Goal: Information Seeking & Learning: Compare options

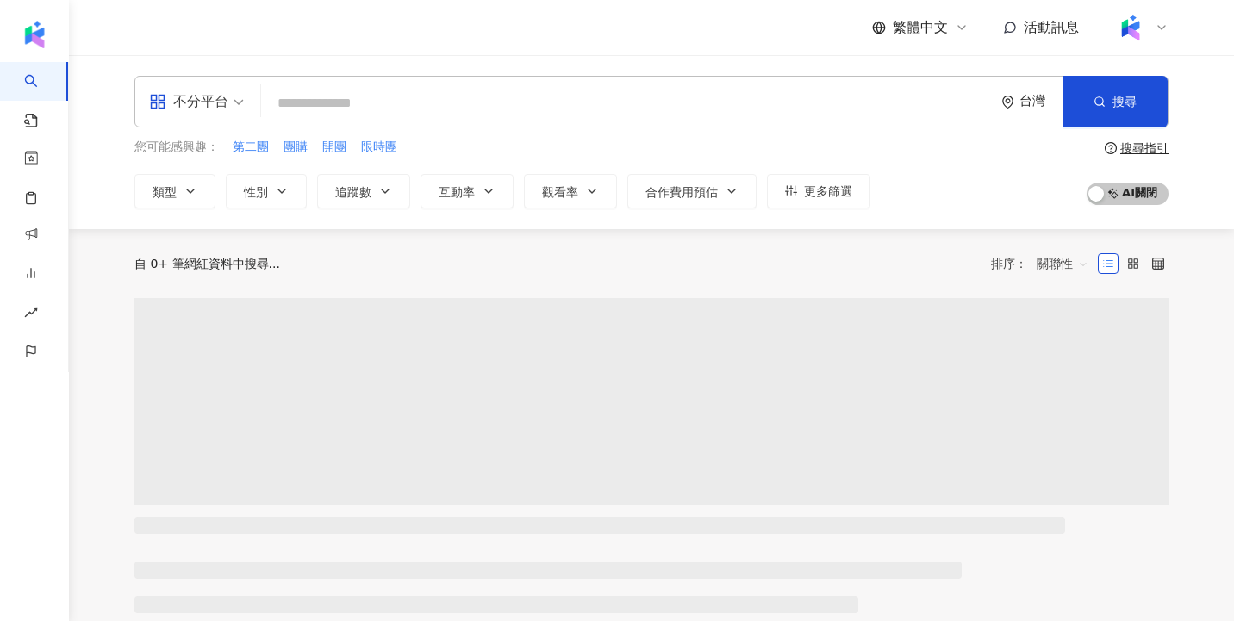
click at [1161, 32] on icon at bounding box center [1162, 28] width 14 height 14
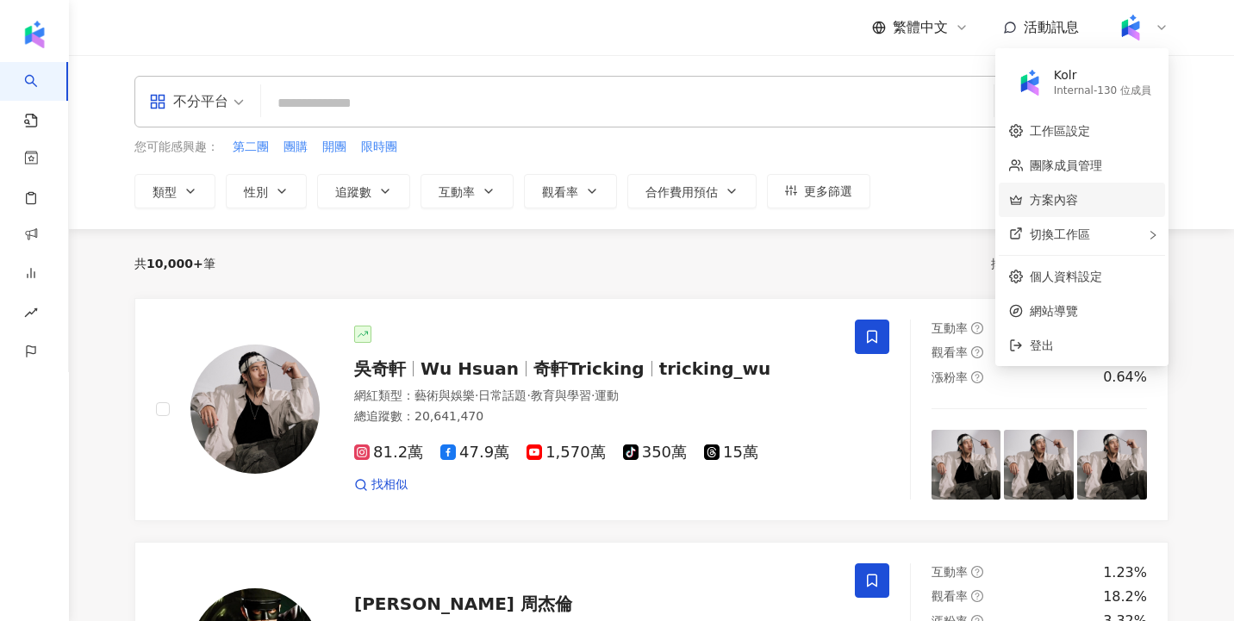
click at [1076, 196] on link "方案內容" at bounding box center [1054, 200] width 48 height 14
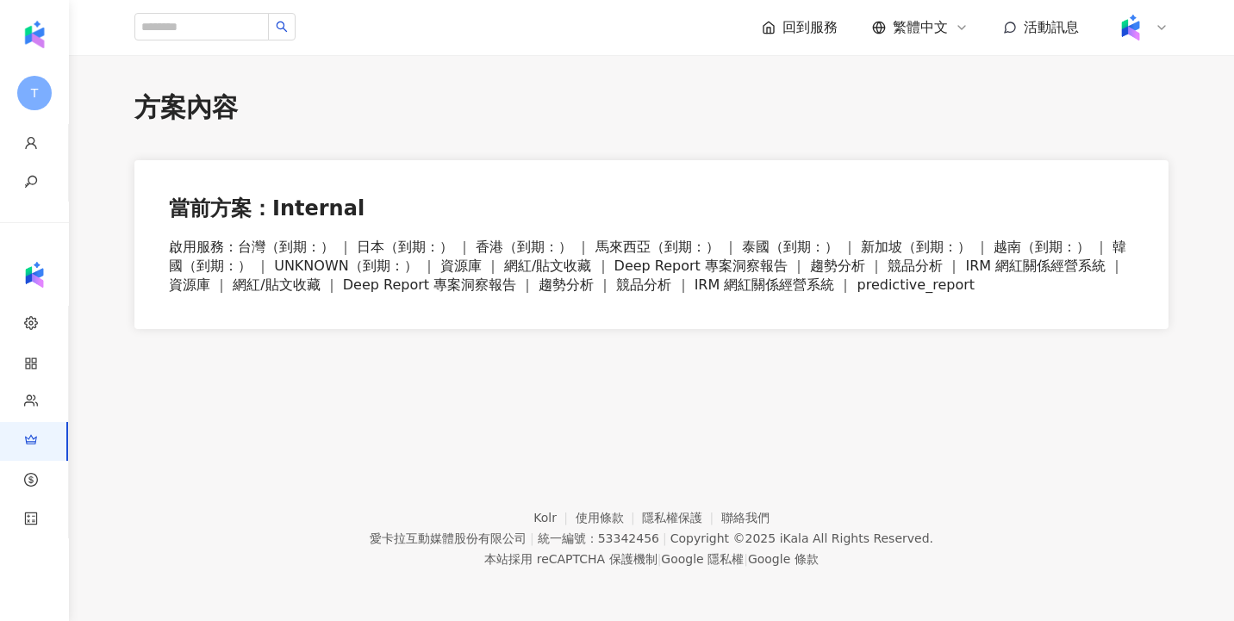
click at [1152, 33] on div at bounding box center [1140, 27] width 55 height 34
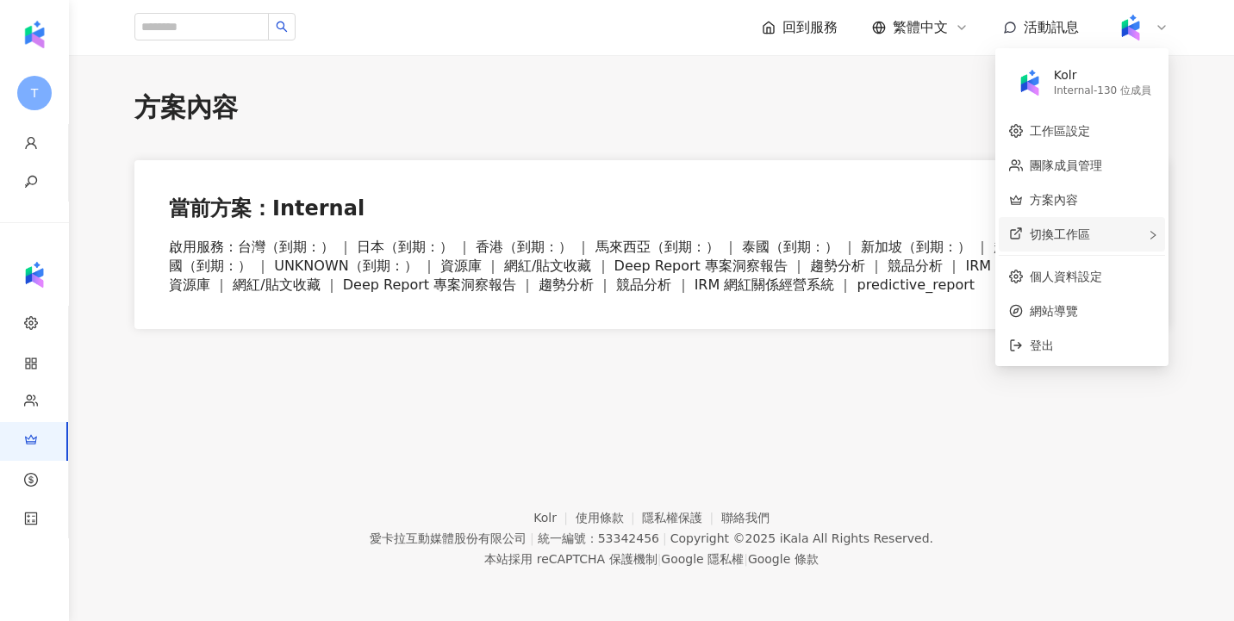
click at [1098, 234] on div "切換工作區" at bounding box center [1082, 234] width 166 height 34
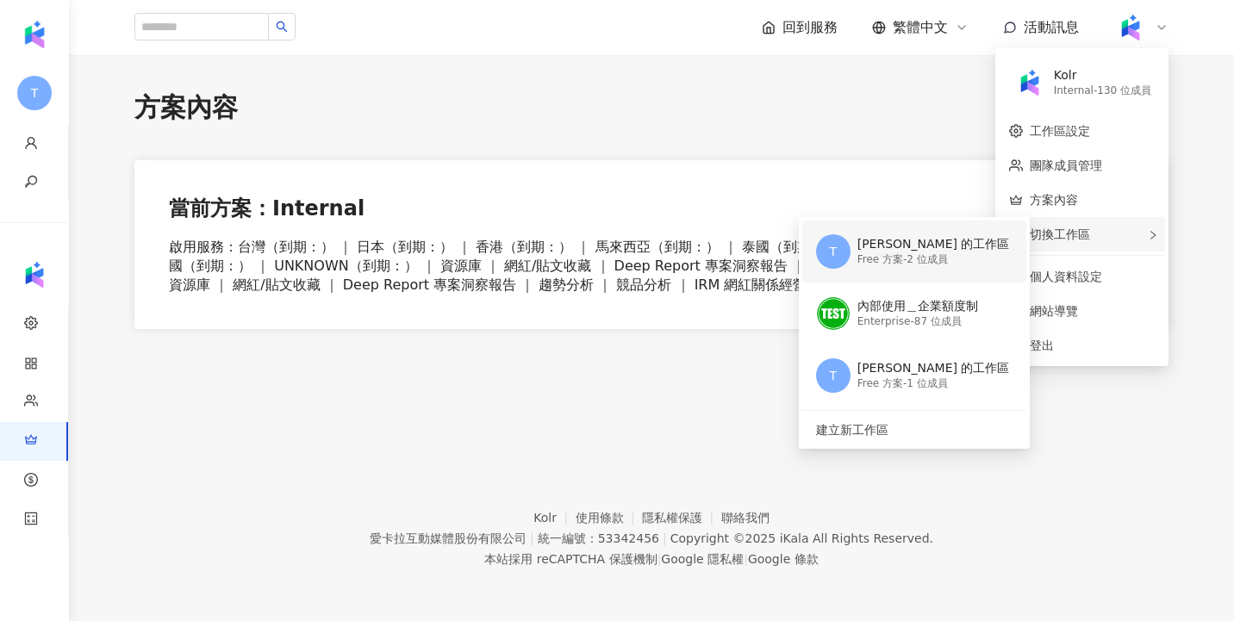
click at [940, 260] on div "Free 方案 - 2 位成員" at bounding box center [934, 260] width 153 height 15
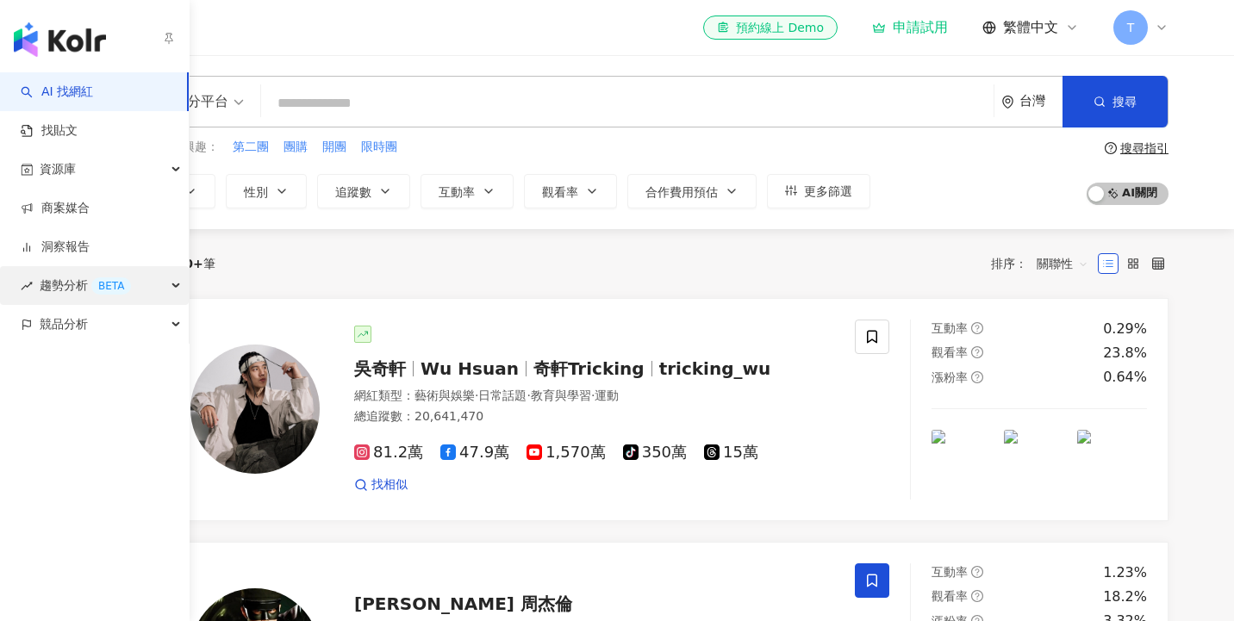
click at [105, 290] on div "BETA" at bounding box center [111, 286] width 40 height 17
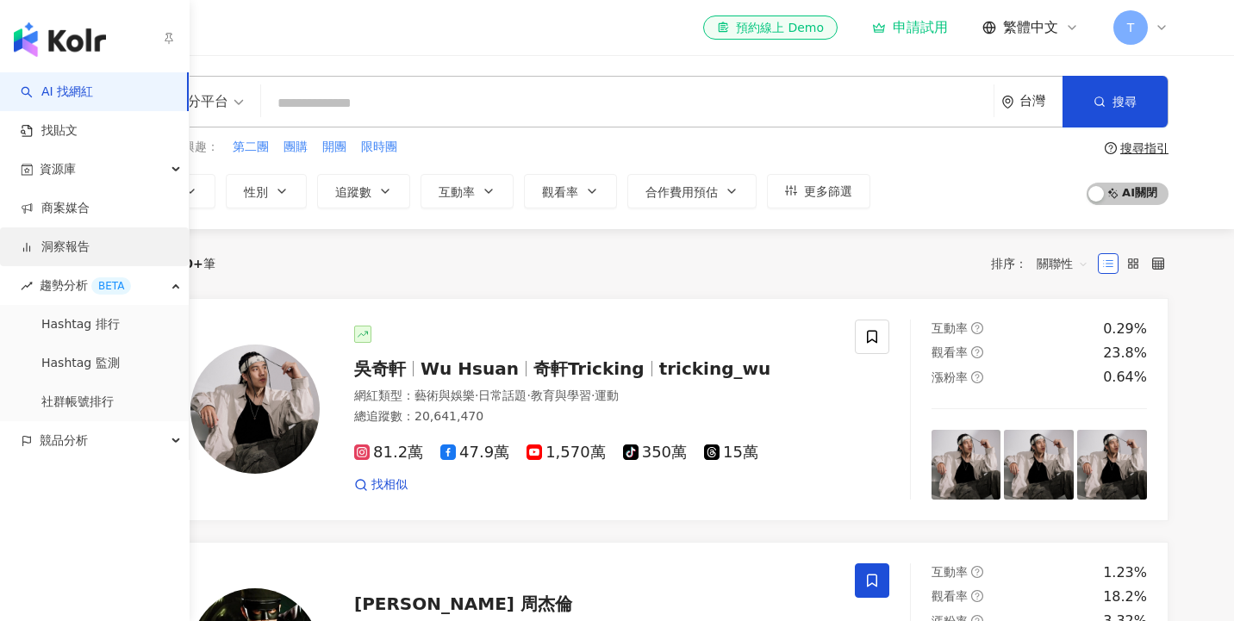
click at [90, 250] on link "洞察報告" at bounding box center [55, 247] width 69 height 17
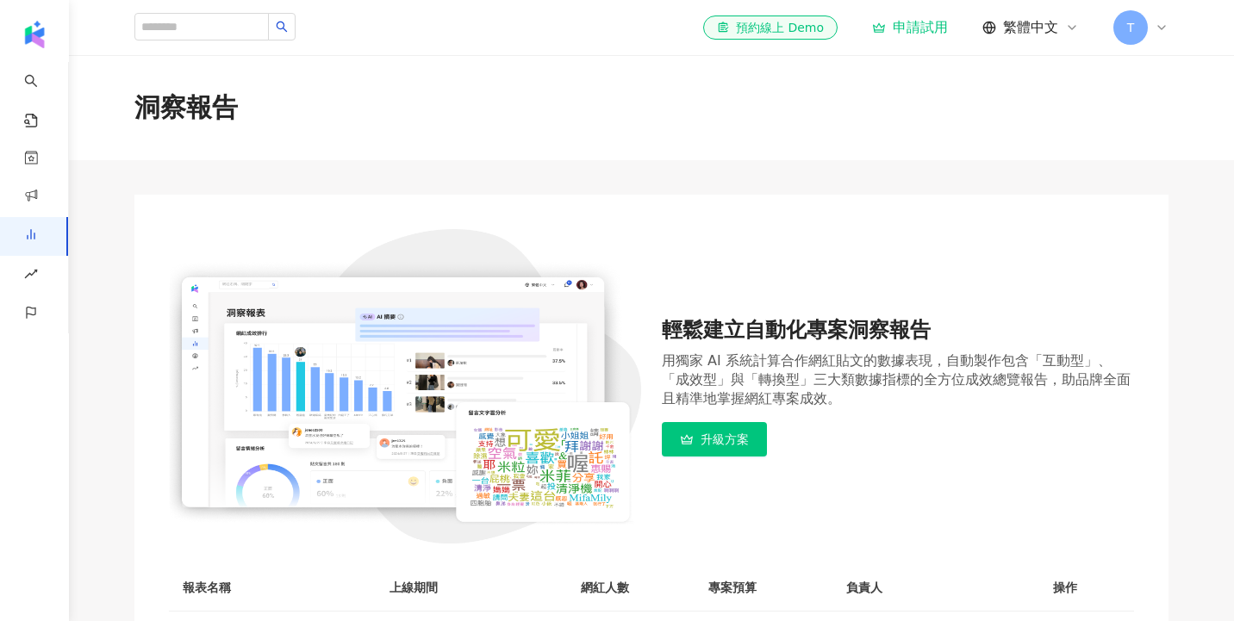
click at [705, 440] on span "升級方案" at bounding box center [725, 440] width 48 height 14
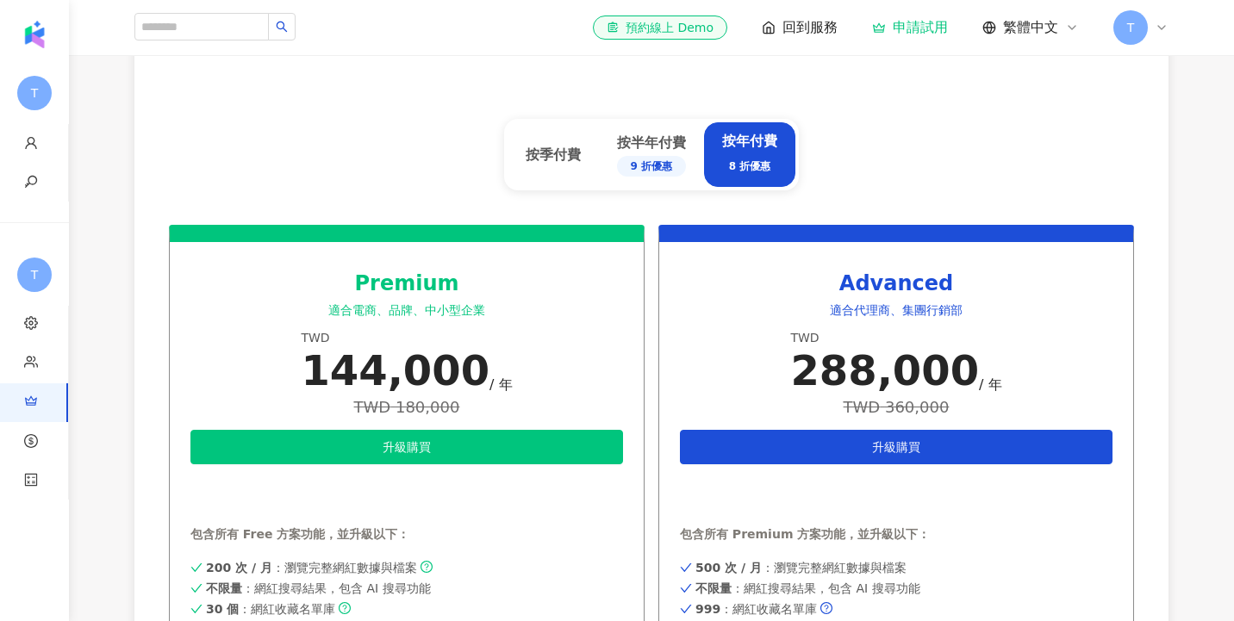
scroll to position [676, 0]
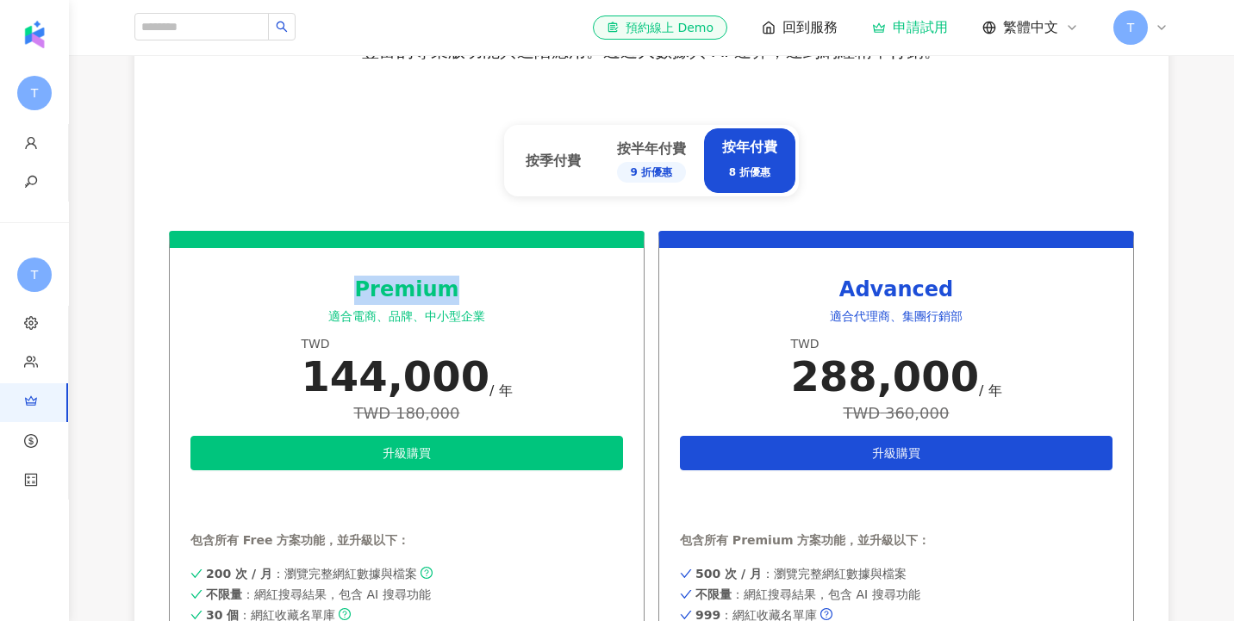
drag, startPoint x: 361, startPoint y: 290, endPoint x: 471, endPoint y: 290, distance: 110.3
click at [472, 290] on div "Premium" at bounding box center [406, 290] width 433 height 29
copy div "Premium"
drag, startPoint x: 839, startPoint y: 299, endPoint x: 941, endPoint y: 298, distance: 102.6
click at [941, 298] on div "Advanced" at bounding box center [896, 290] width 433 height 29
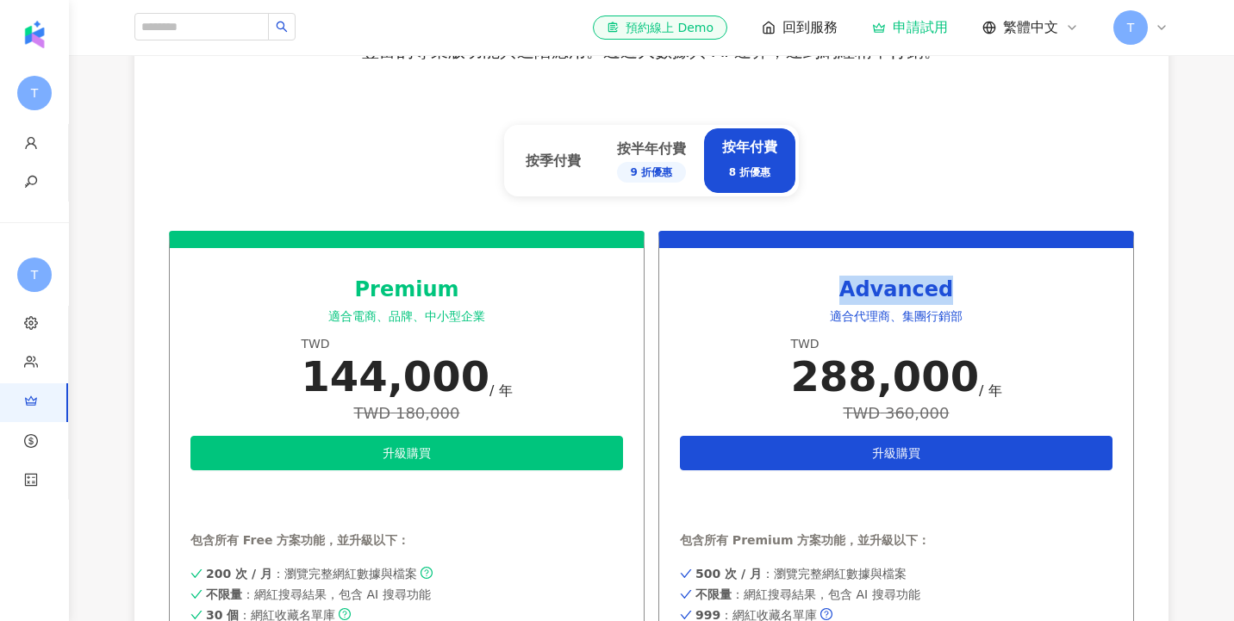
copy div "Advanced"
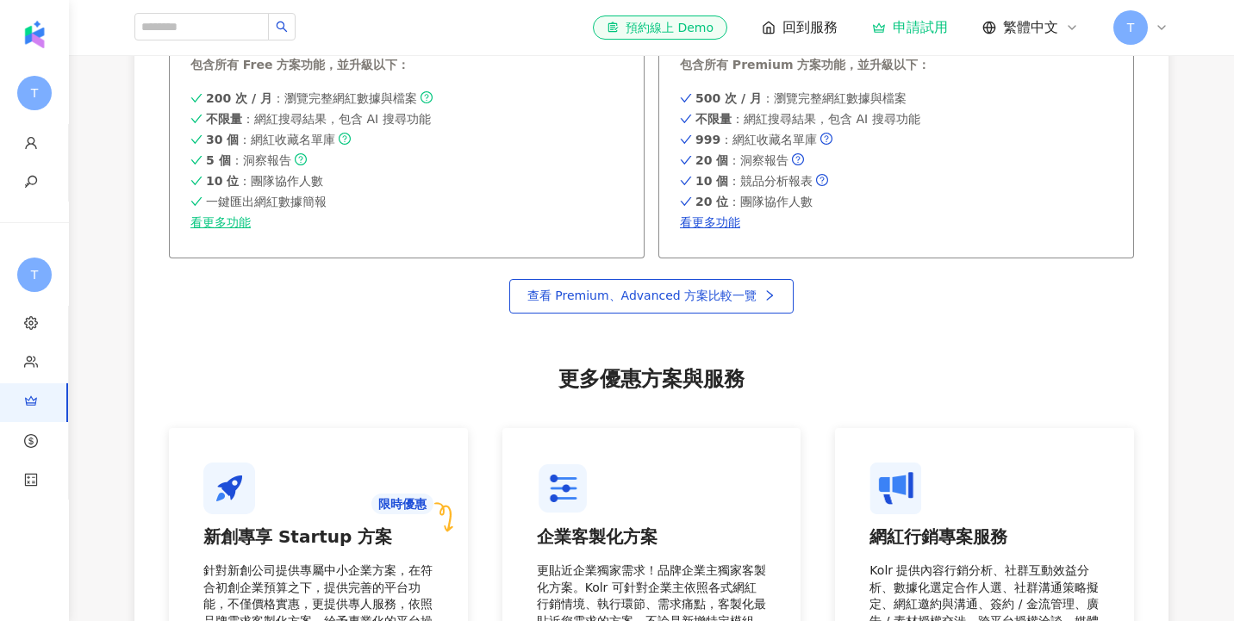
scroll to position [1133, 0]
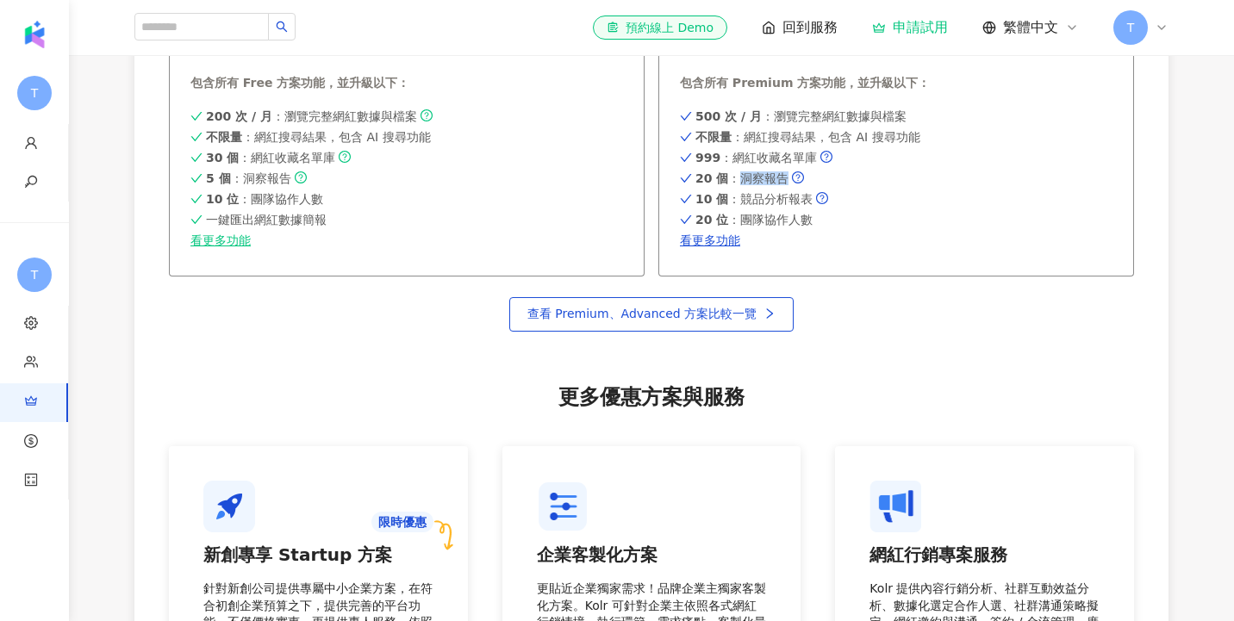
drag, startPoint x: 739, startPoint y: 180, endPoint x: 782, endPoint y: 181, distance: 42.2
click at [782, 181] on span "20 個 ：洞察報告" at bounding box center [741, 179] width 93 height 14
copy span "洞察報告"
drag, startPoint x: 724, startPoint y: 181, endPoint x: 696, endPoint y: 179, distance: 27.6
click at [696, 179] on span "20 個 ：洞察報告" at bounding box center [741, 179] width 93 height 14
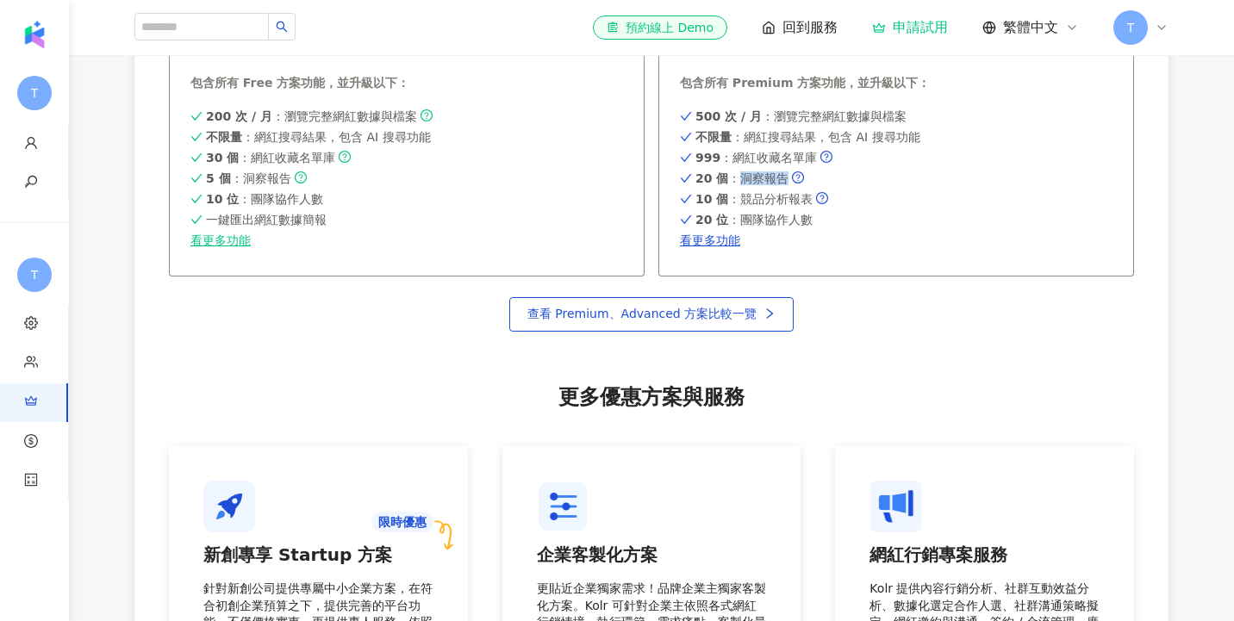
copy strong "20 個"
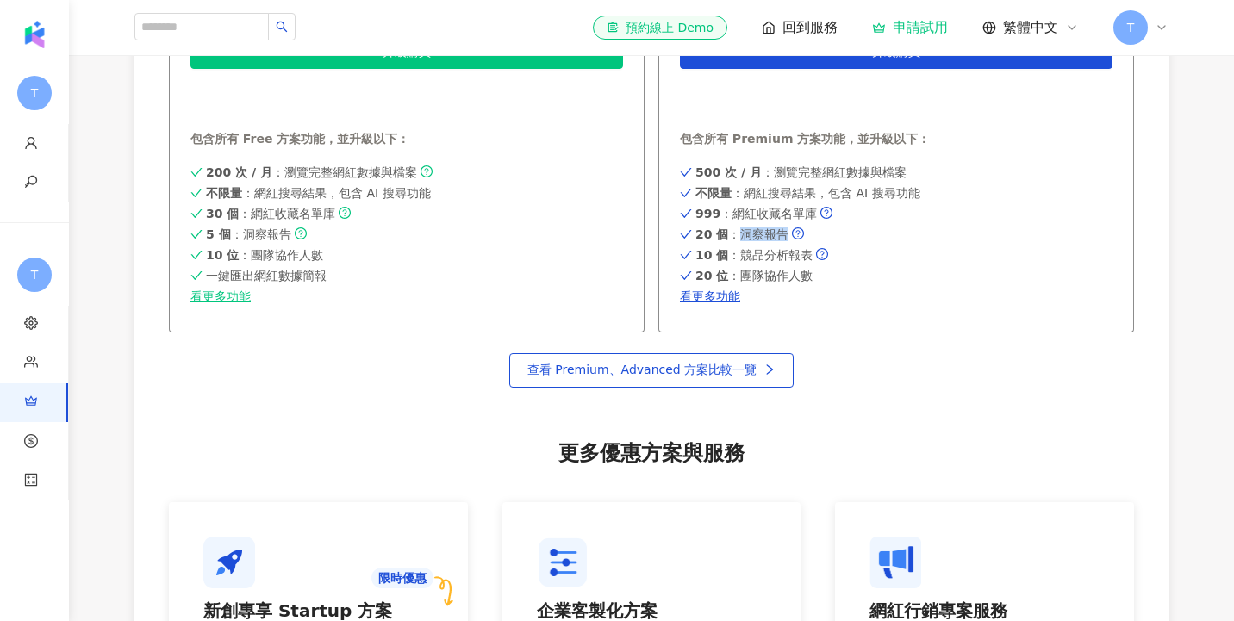
scroll to position [1075, 0]
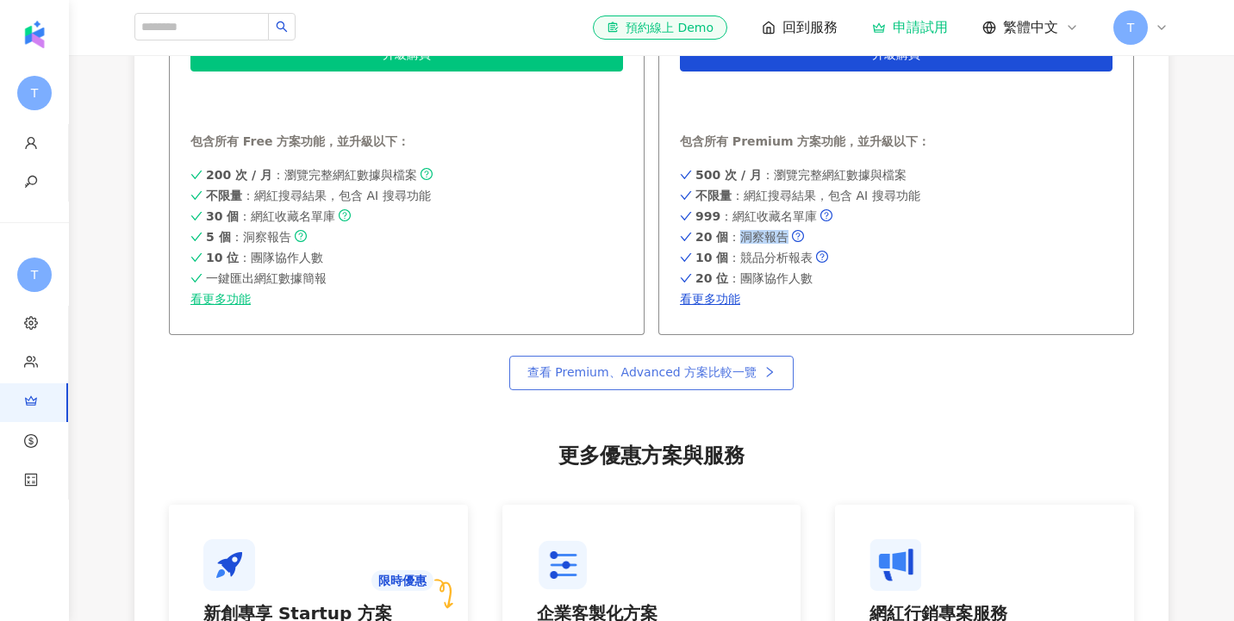
click at [677, 379] on span "查看 Premium、Advanced 方案比較一覽" at bounding box center [641, 372] width 229 height 14
